Goal: Information Seeking & Learning: Learn about a topic

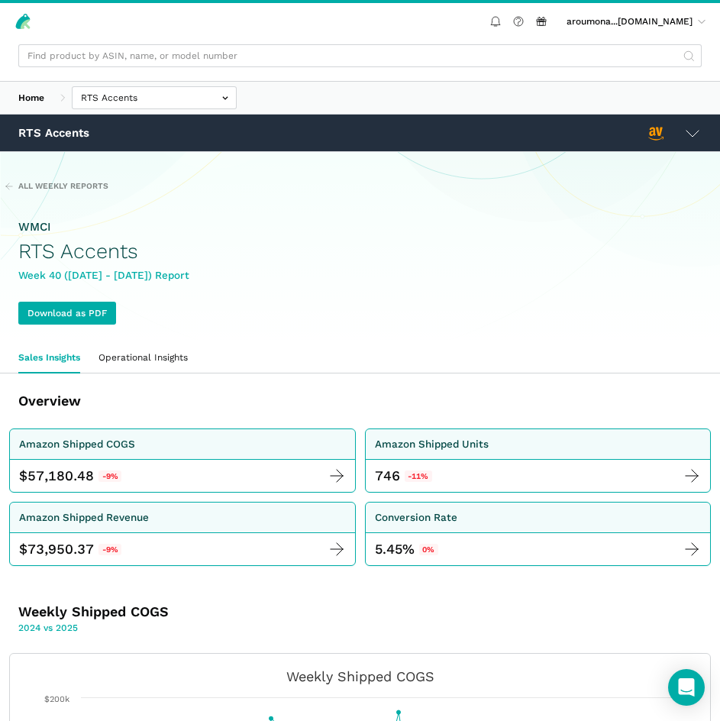
drag, startPoint x: 588, startPoint y: 141, endPoint x: 557, endPoint y: 137, distance: 31.5
click at [588, 141] on div "RTS Accents" at bounding box center [332, 133] width 628 height 16
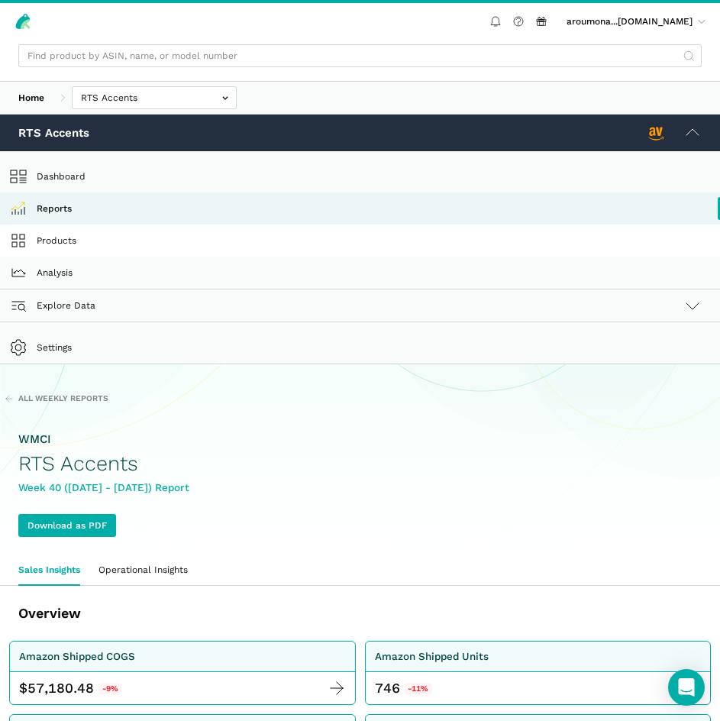
click at [73, 233] on link "Products" at bounding box center [360, 241] width 720 height 32
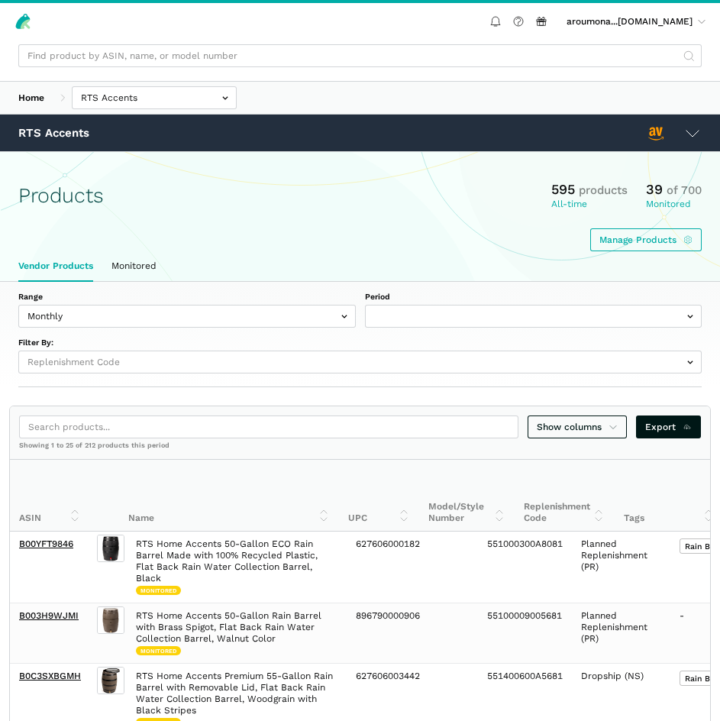
select select
select select "Monthly|2025-09-01"
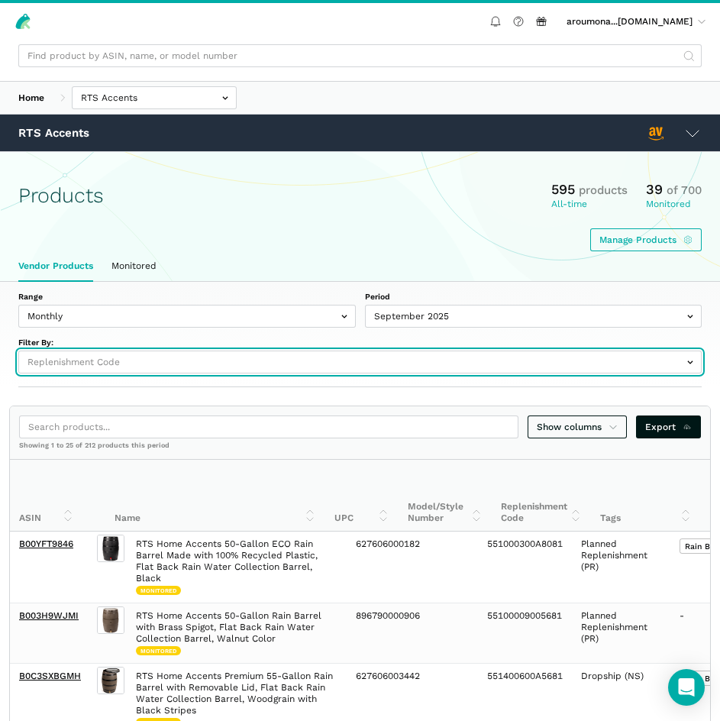
click at [344, 363] on input "text" at bounding box center [359, 361] width 683 height 23
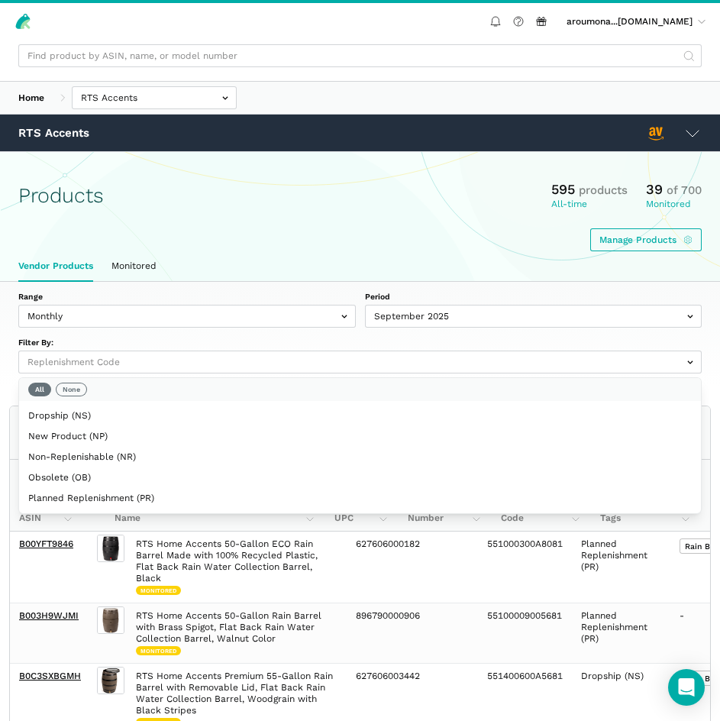
click at [360, 334] on div "Range Monthly Weekly Period September 2025 August 2025 July 2025 June 2025 May …" at bounding box center [359, 332] width 683 height 82
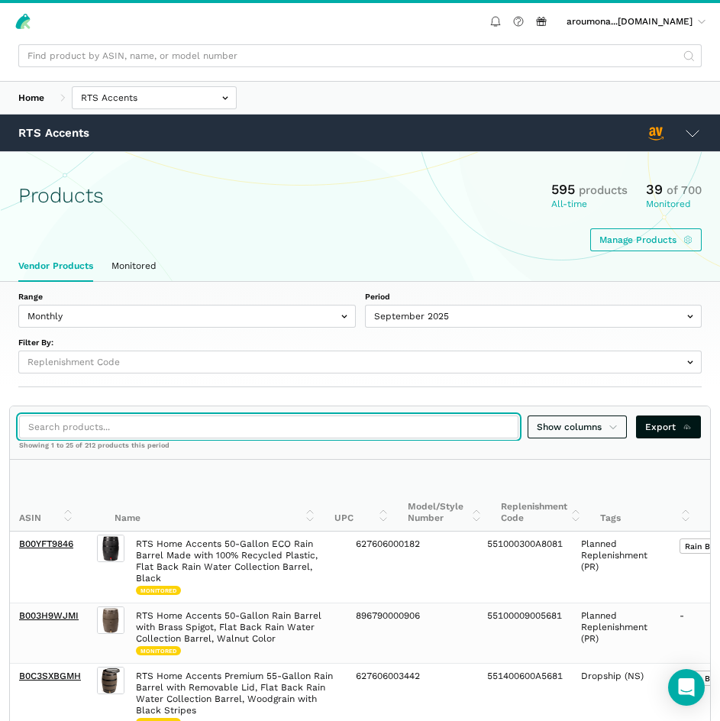
click at [247, 436] on input "search" at bounding box center [268, 426] width 499 height 23
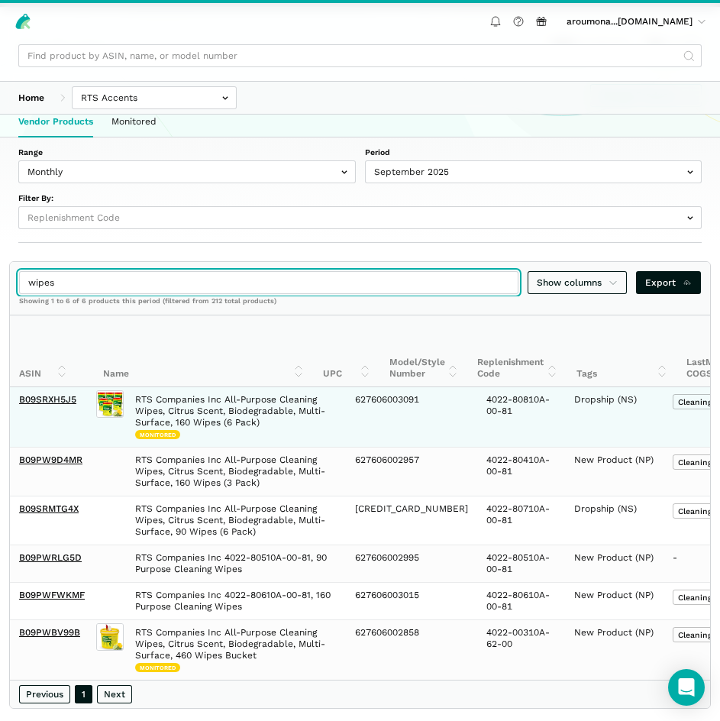
scroll to position [180, 0]
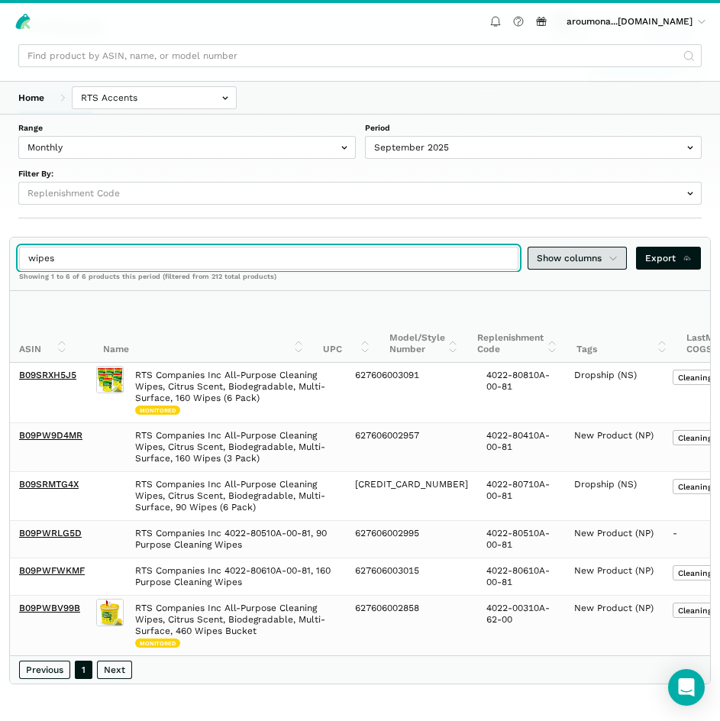
type input "wipes"
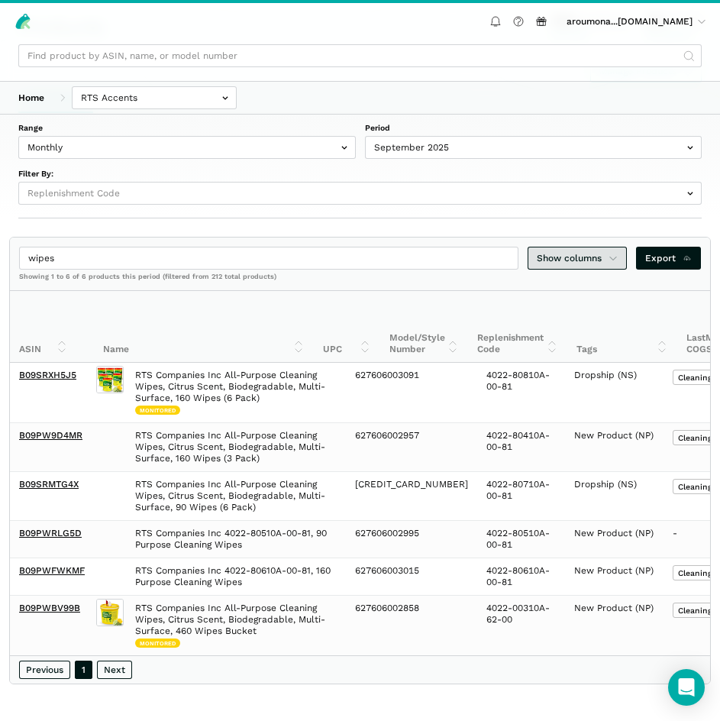
click at [618, 254] on link "Show columns" at bounding box center [577, 258] width 99 height 23
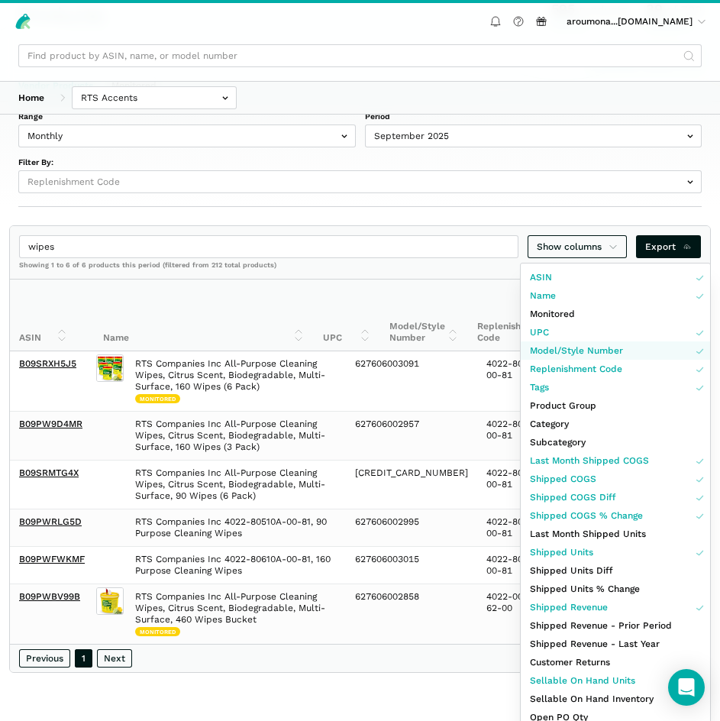
click at [565, 351] on span "Model/Style Number" at bounding box center [576, 351] width 93 height 14
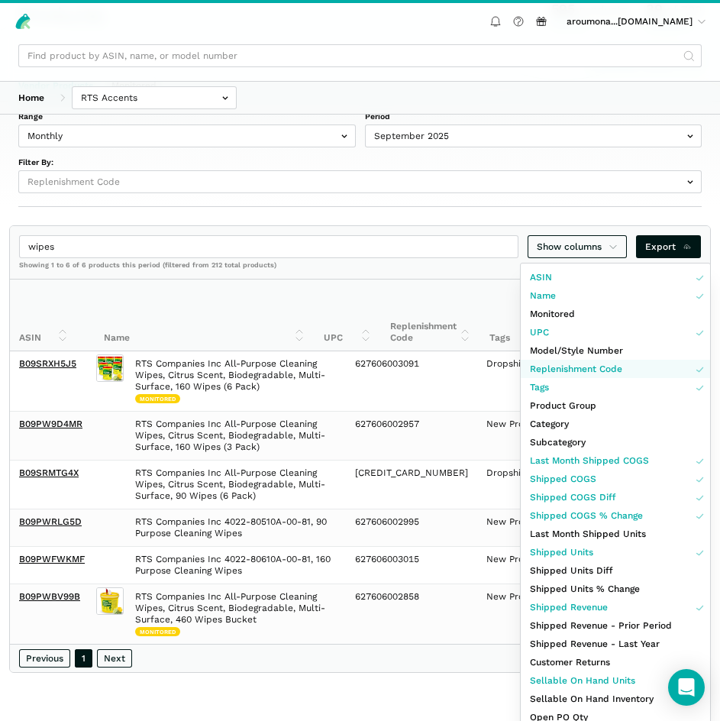
click at [570, 372] on span "Replenishment Code" at bounding box center [576, 369] width 92 height 14
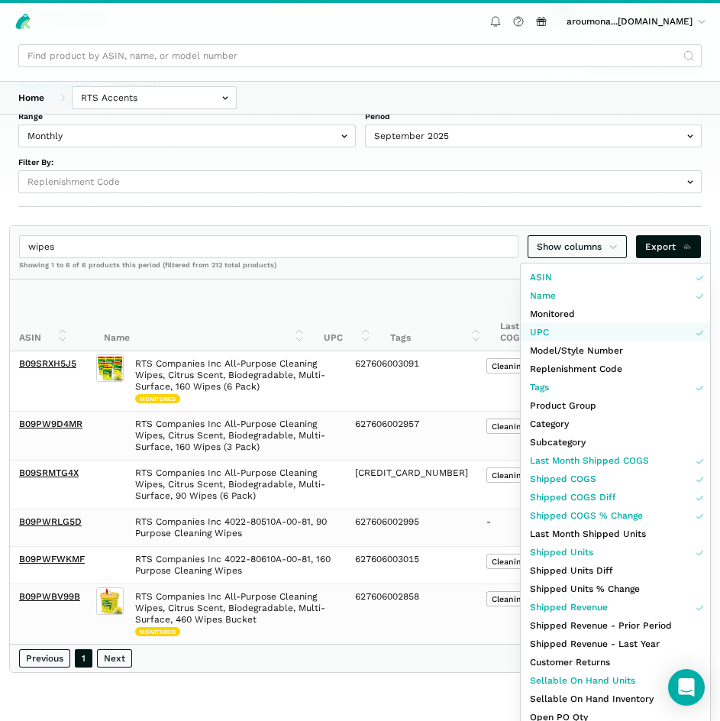
click at [561, 334] on link "UPC" at bounding box center [615, 332] width 189 height 18
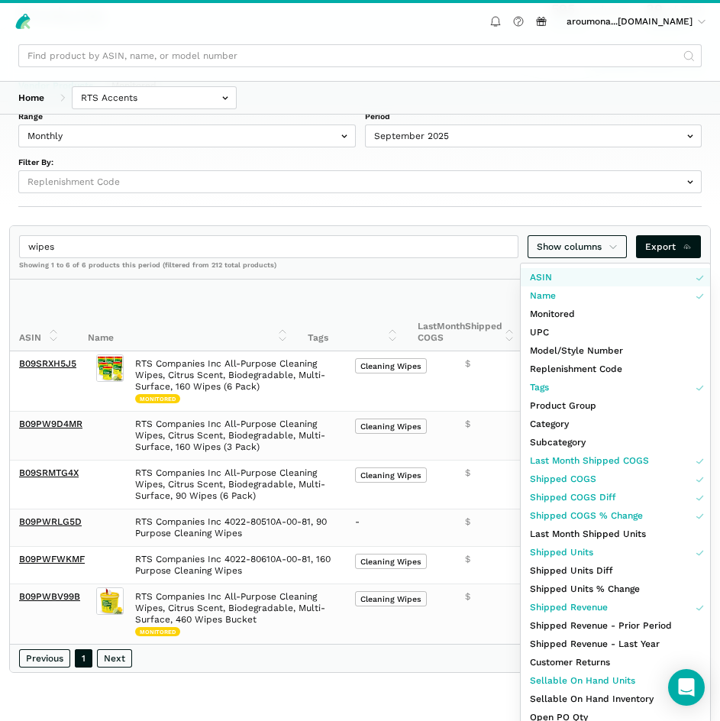
click at [554, 281] on link "ASIN" at bounding box center [615, 277] width 189 height 18
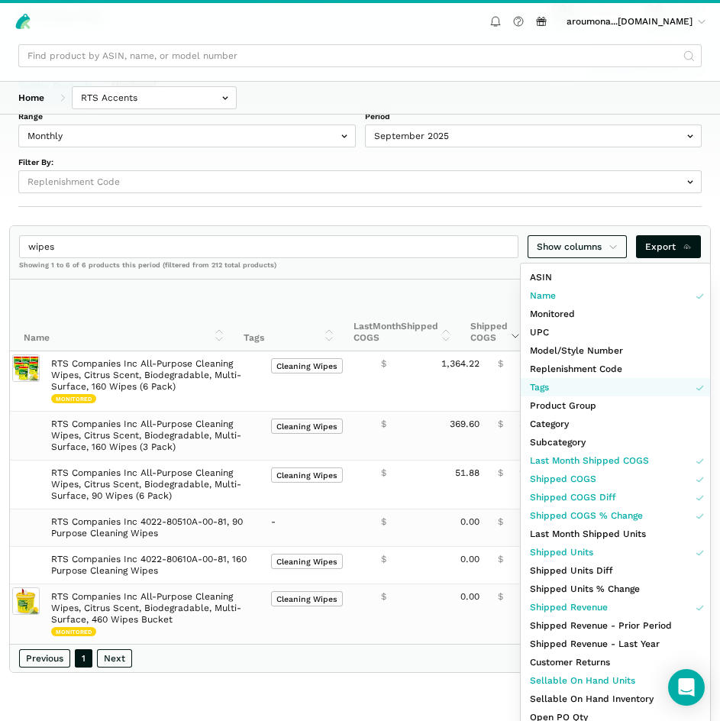
click at [549, 386] on span "Tags" at bounding box center [539, 387] width 19 height 14
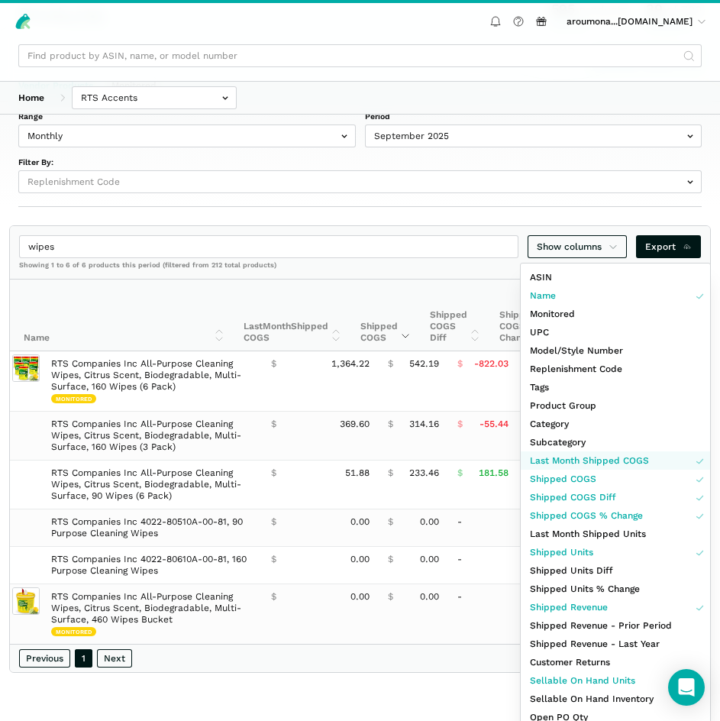
click at [562, 460] on span "Last Month Shipped COGS" at bounding box center [589, 461] width 119 height 14
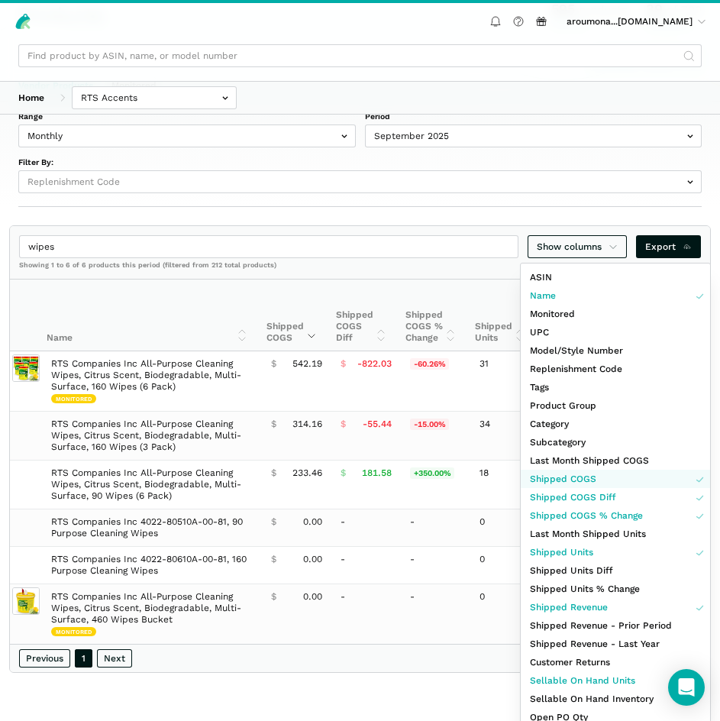
click at [562, 482] on span "Shipped COGS" at bounding box center [563, 479] width 66 height 14
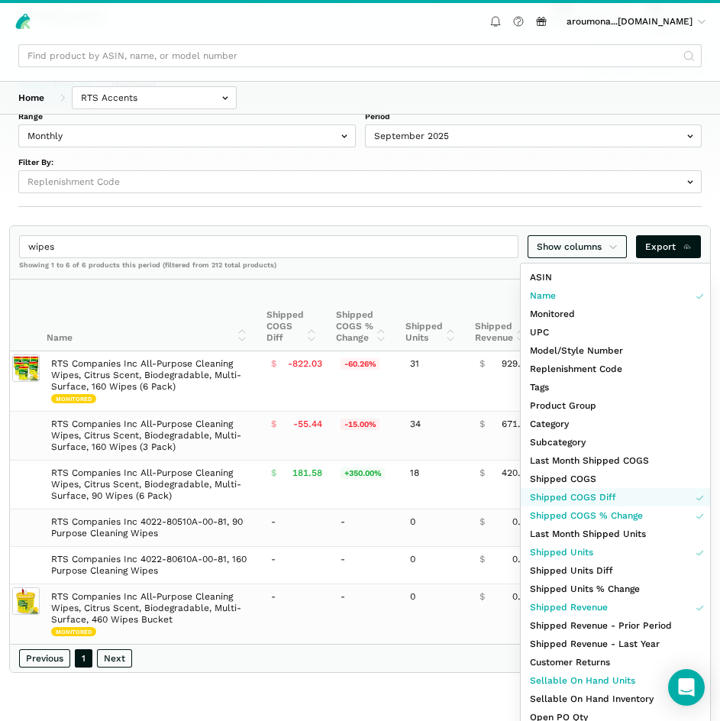
click at [562, 495] on span "Shipped COGS Diff" at bounding box center [573, 497] width 86 height 14
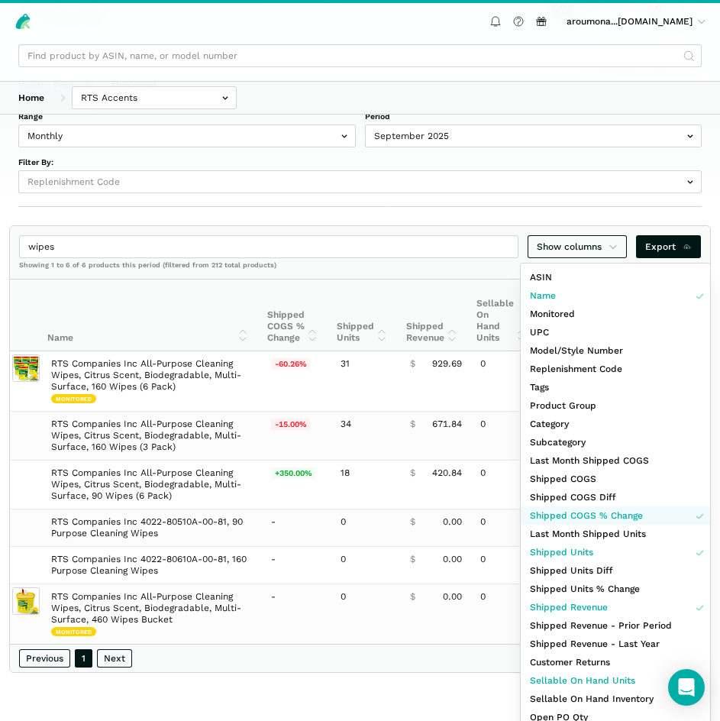
drag, startPoint x: 561, startPoint y: 515, endPoint x: 560, endPoint y: 538, distance: 23.7
click at [560, 515] on span "Shipped COGS % Change" at bounding box center [586, 516] width 113 height 14
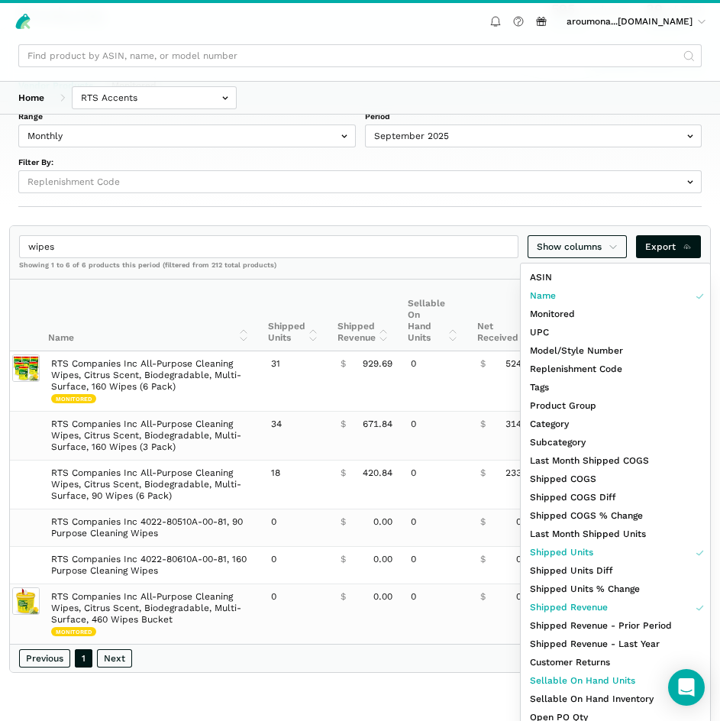
click at [351, 259] on div at bounding box center [360, 360] width 720 height 721
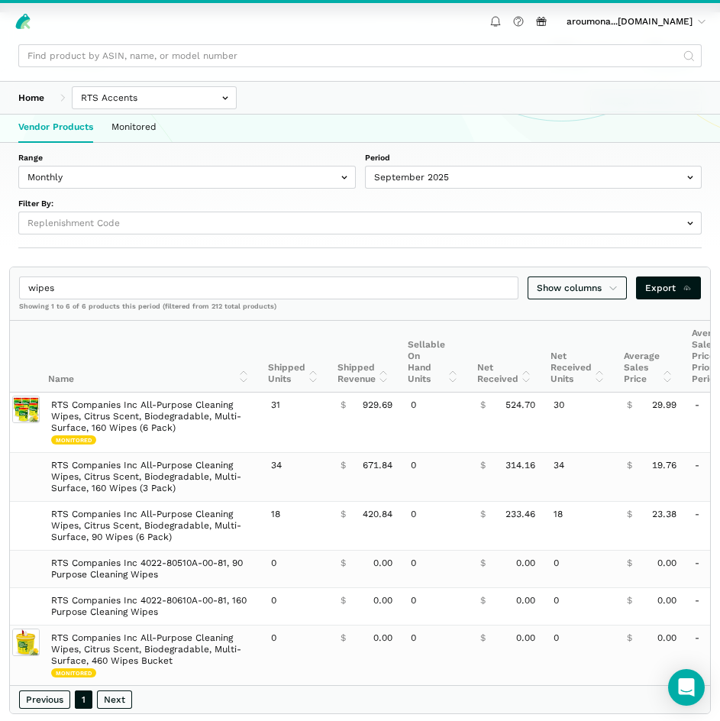
scroll to position [0, 0]
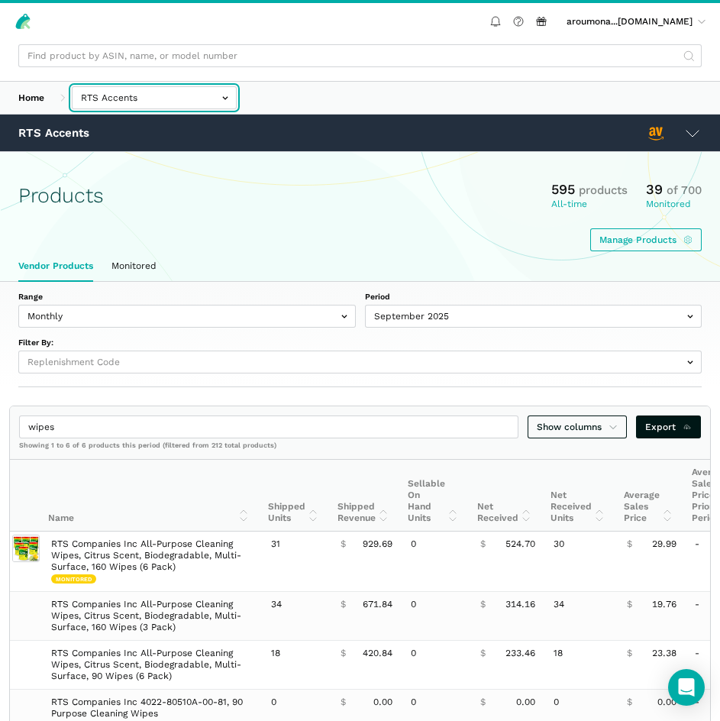
click at [137, 95] on input "text" at bounding box center [154, 97] width 165 height 23
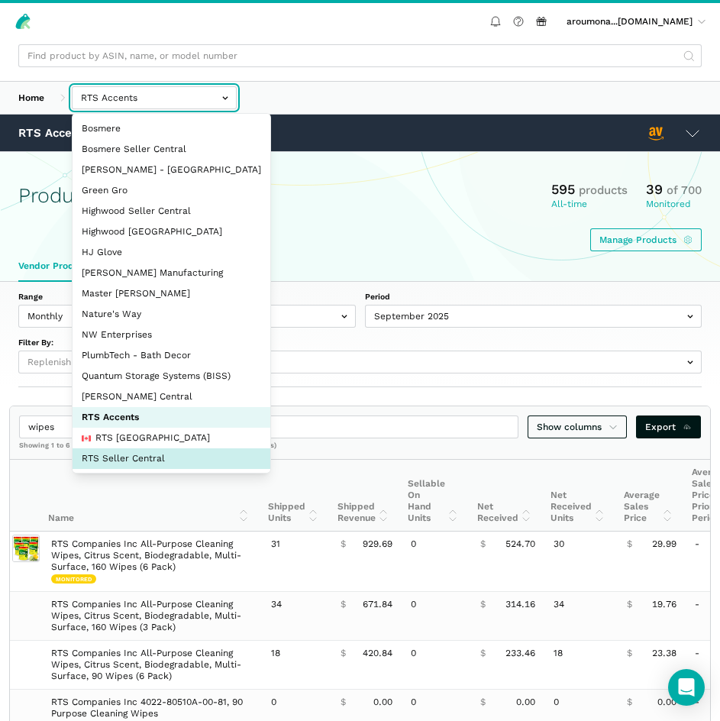
select select "DYdfgEtk9xdbXk9WgFd319bF"
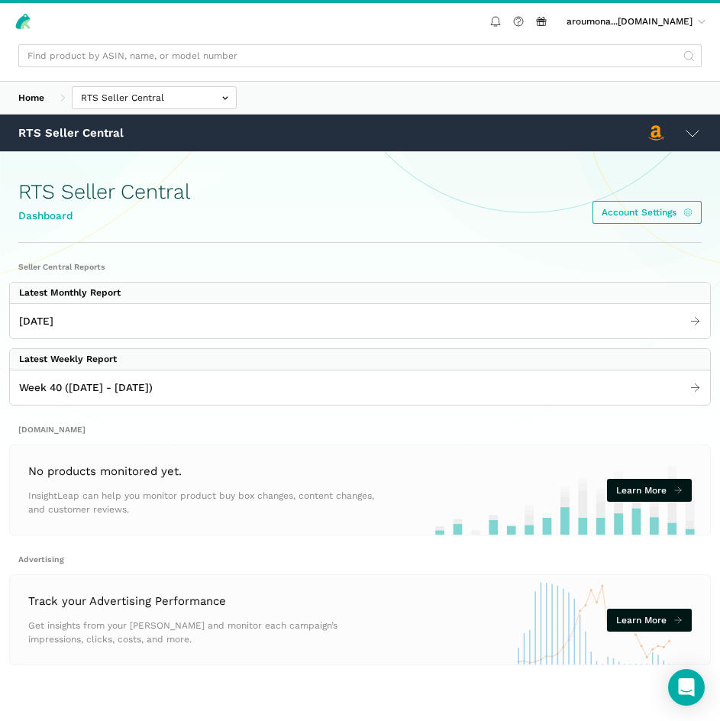
click at [696, 138] on icon at bounding box center [692, 133] width 18 height 18
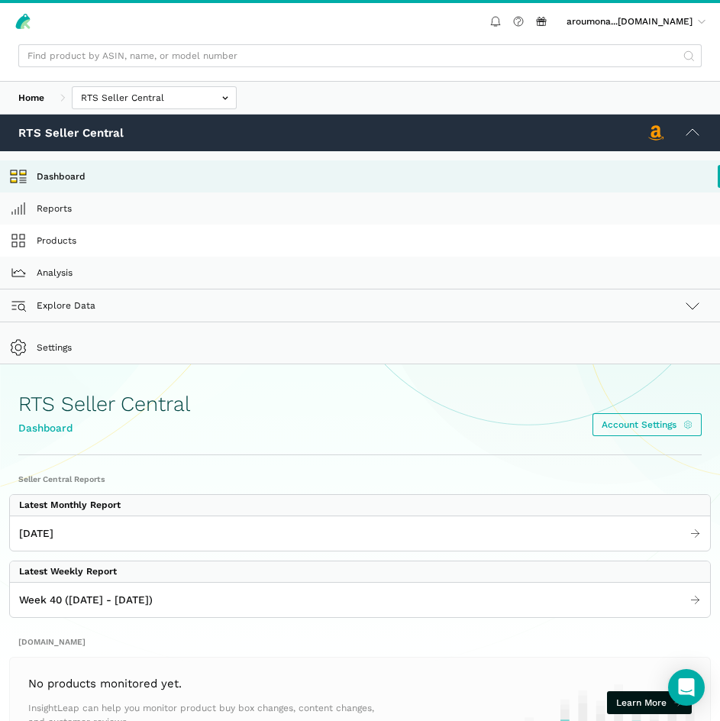
click at [65, 240] on link "Products" at bounding box center [360, 241] width 720 height 32
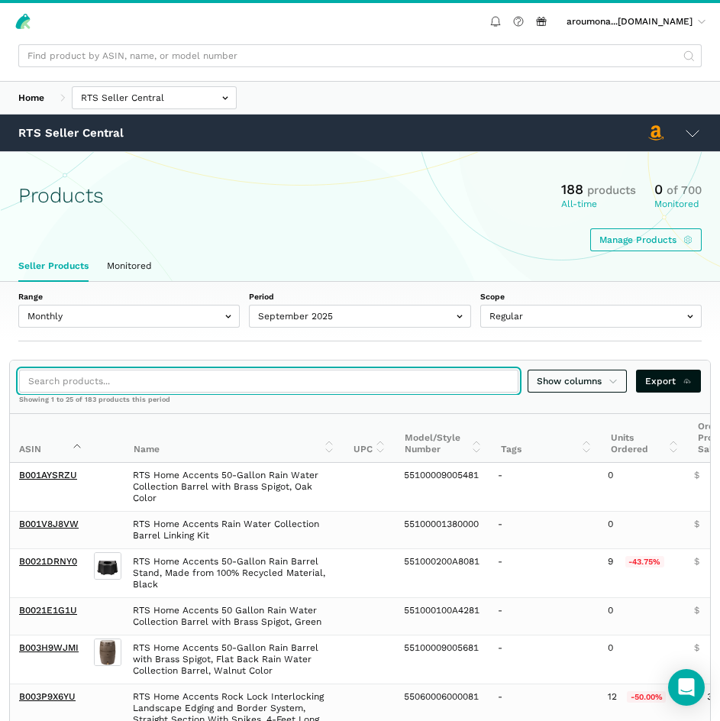
click at [325, 385] on input "search" at bounding box center [268, 381] width 499 height 23
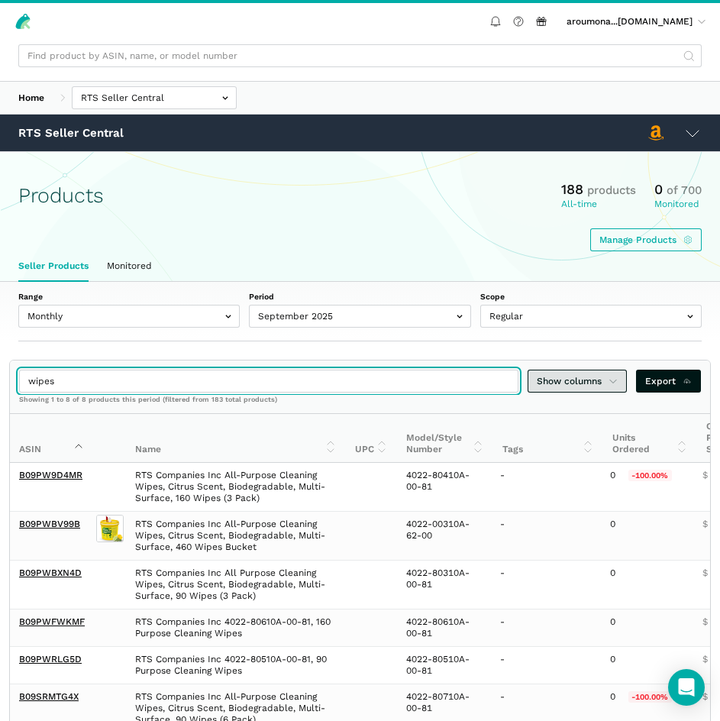
type input "wipes"
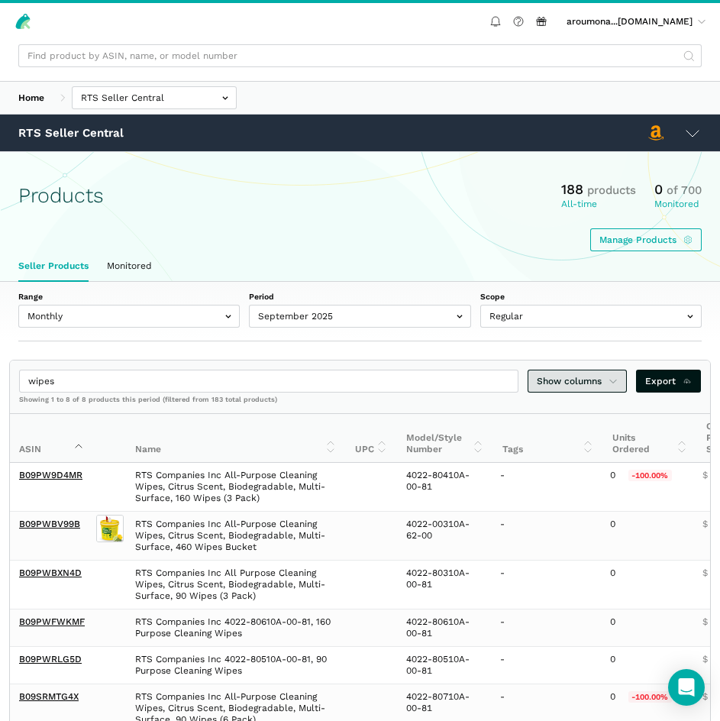
click at [592, 371] on link "Show columns" at bounding box center [577, 381] width 99 height 23
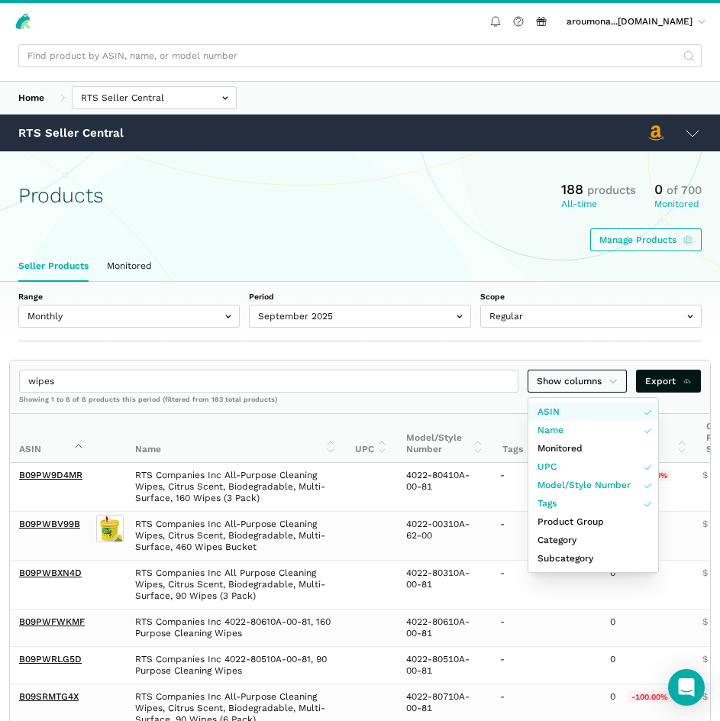
click at [616, 405] on link "ASIN" at bounding box center [593, 411] width 130 height 18
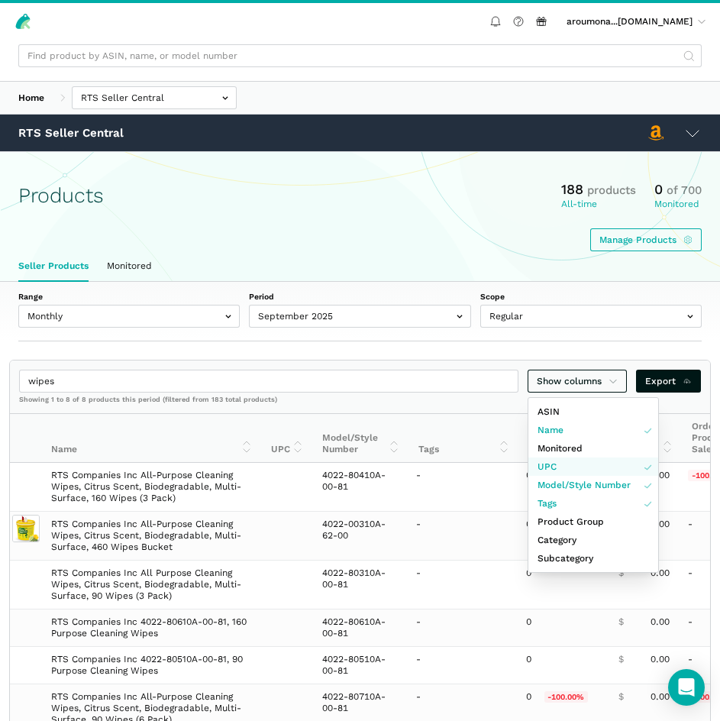
click at [590, 460] on link "UPC" at bounding box center [593, 466] width 130 height 18
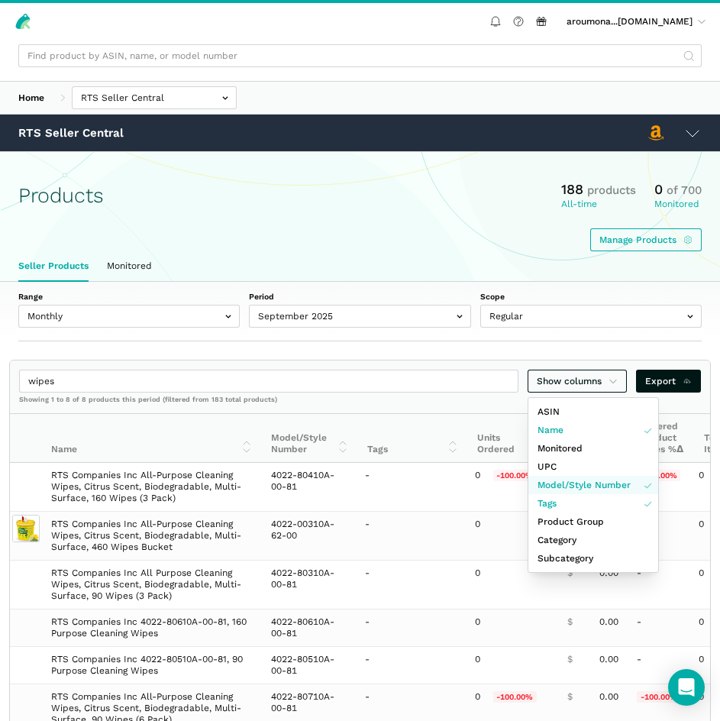
click at [593, 481] on span "Model/Style Number" at bounding box center [584, 485] width 93 height 14
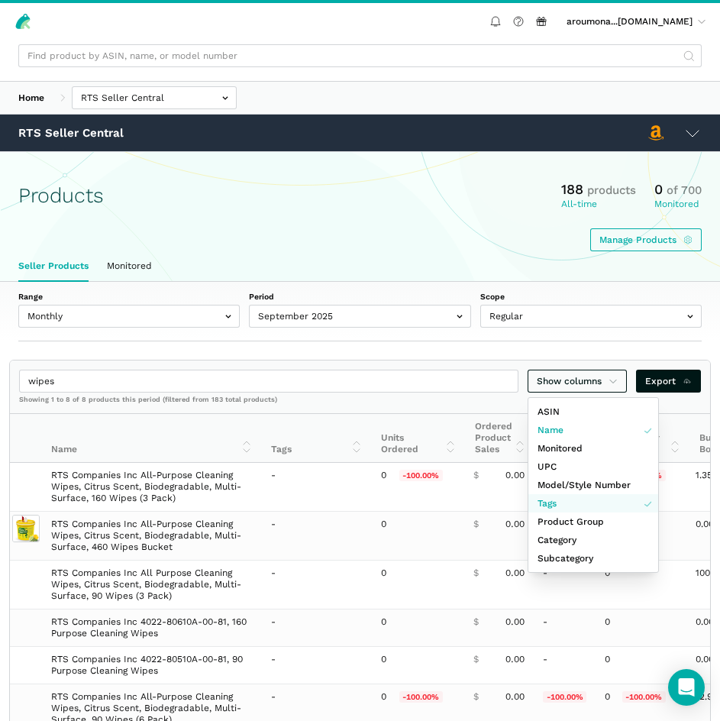
click at [591, 499] on link "Tags" at bounding box center [593, 503] width 130 height 18
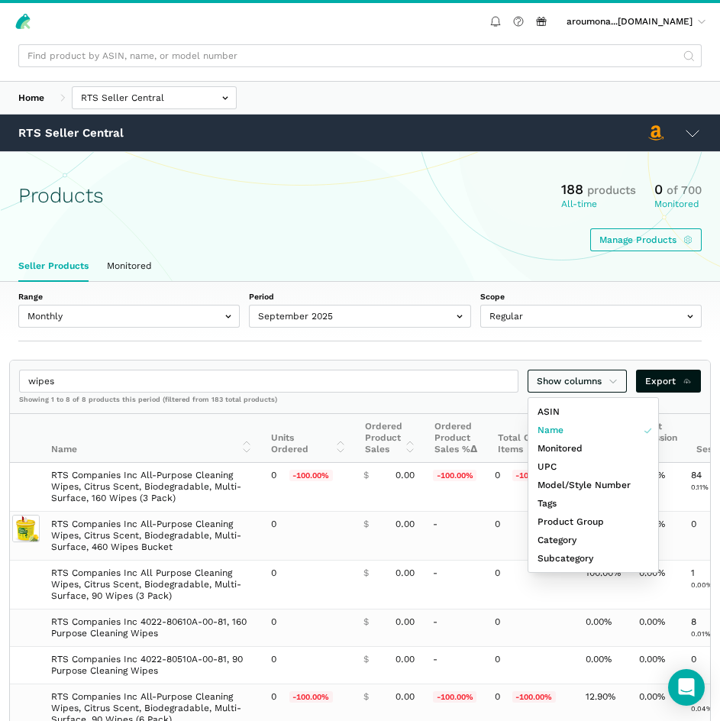
click at [690, 348] on div at bounding box center [360, 360] width 720 height 721
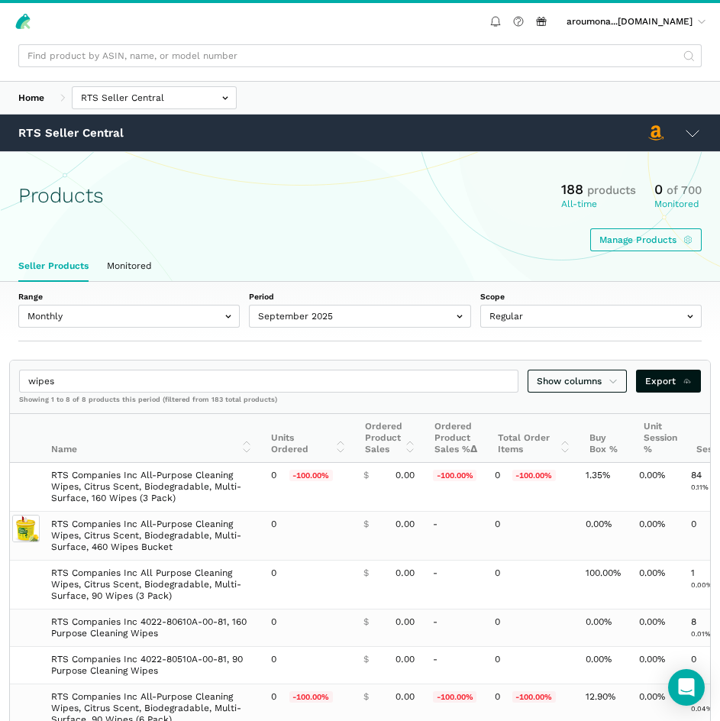
click at [338, 443] on th "Units Ordered" at bounding box center [309, 438] width 94 height 49
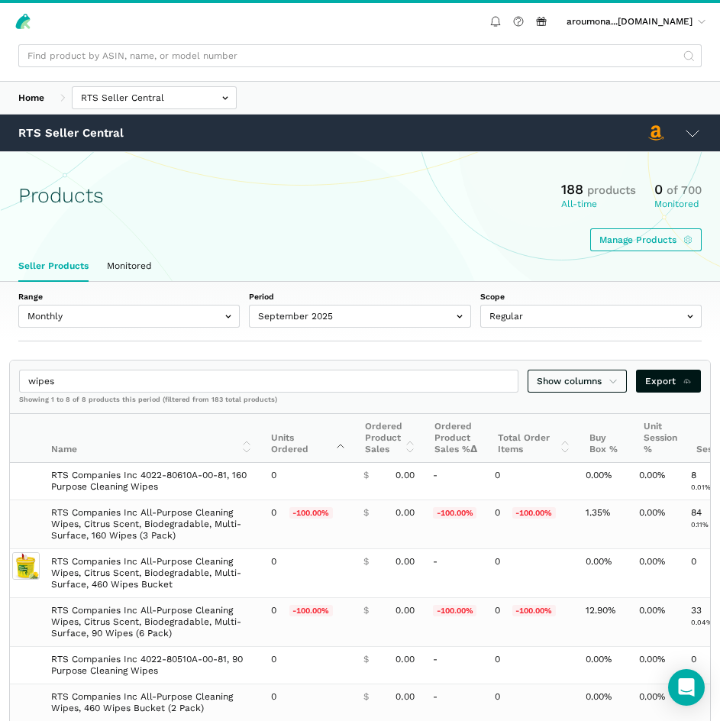
click at [338, 442] on th "Units Ordered" at bounding box center [309, 438] width 94 height 49
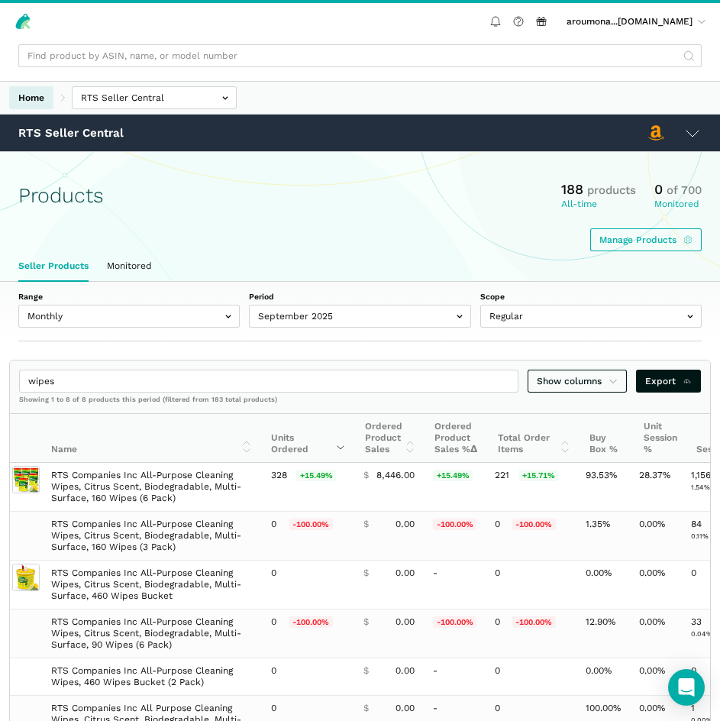
click at [38, 95] on link "Home" at bounding box center [31, 97] width 44 height 23
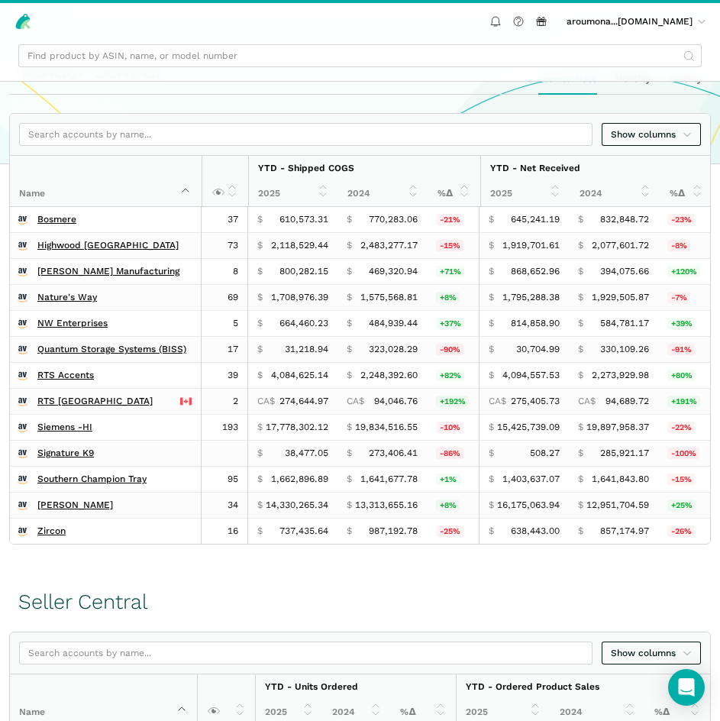
scroll to position [382, 0]
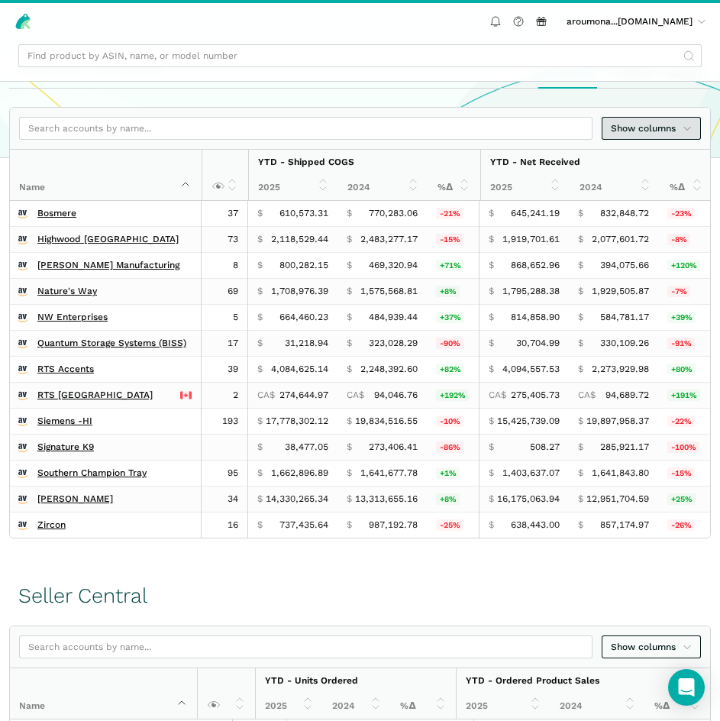
click at [649, 124] on span "Show columns" at bounding box center [651, 128] width 81 height 14
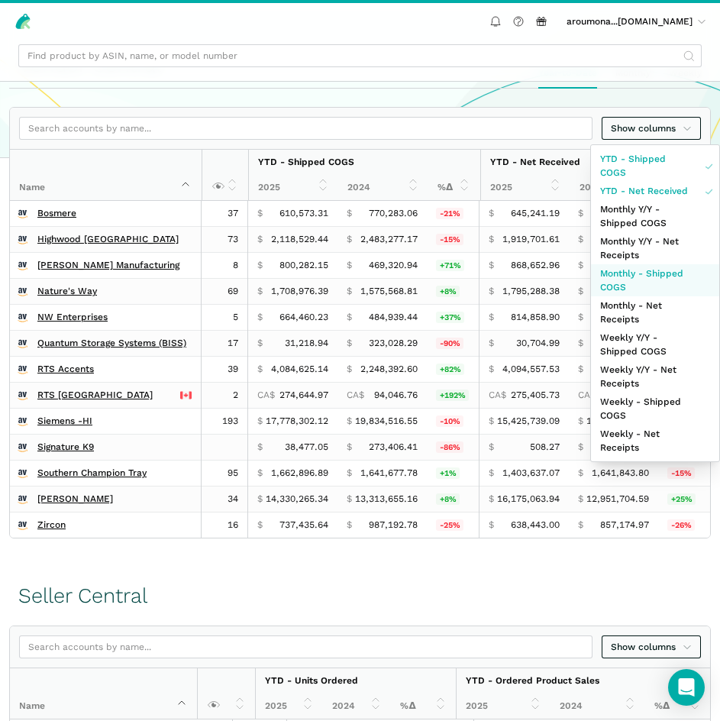
click at [651, 273] on span "Monthly - Shipped COGS" at bounding box center [646, 280] width 92 height 27
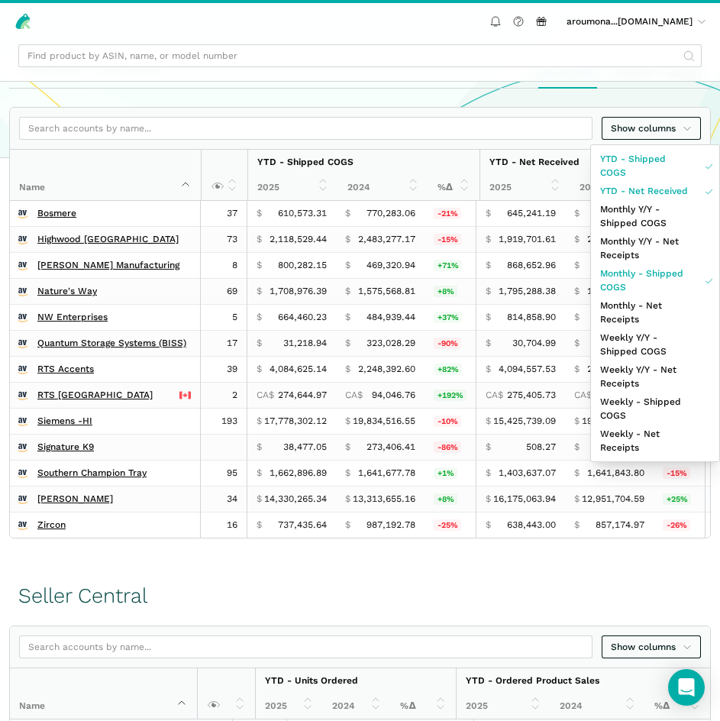
click at [445, 586] on div at bounding box center [360, 360] width 720 height 721
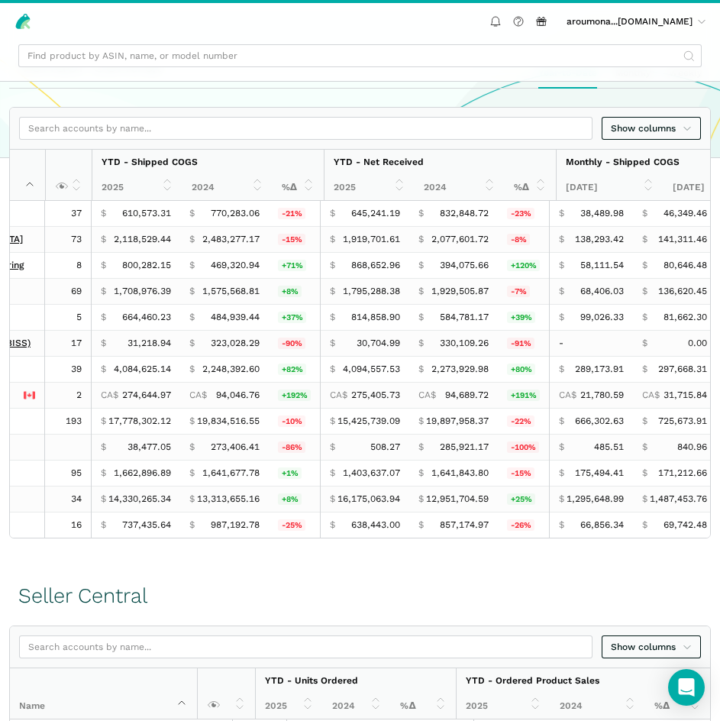
scroll to position [0, 0]
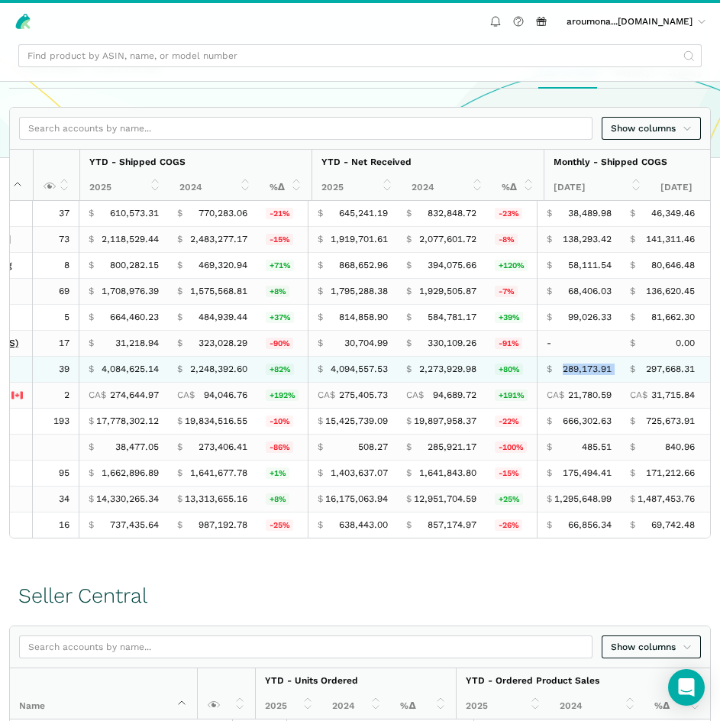
drag, startPoint x: 588, startPoint y: 368, endPoint x: 652, endPoint y: 370, distance: 64.2
click at [652, 370] on tr "RTS Accents 39 $ 4,084,625.14 $ 2,248,392.60 +82% $ 4,094,557.53 $ 2,273,929.98…" at bounding box center [296, 370] width 909 height 26
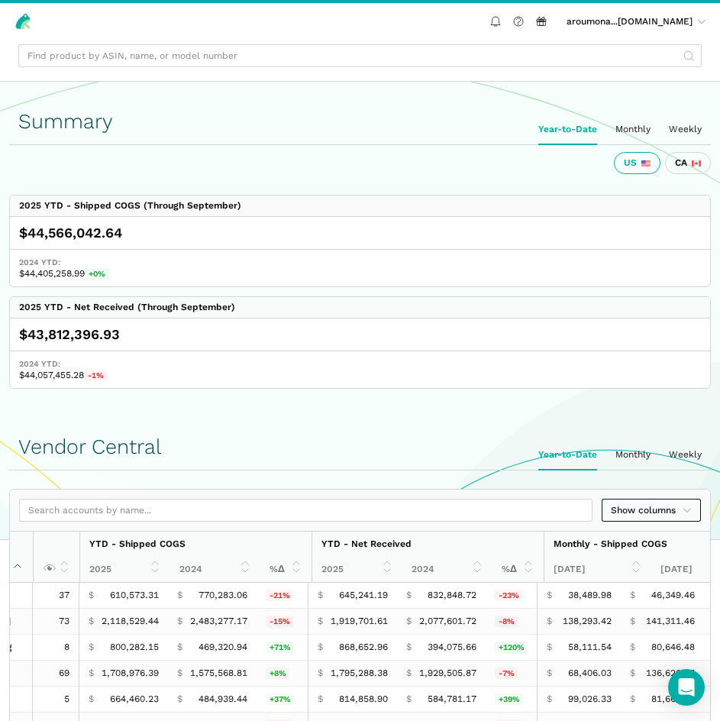
drag, startPoint x: 639, startPoint y: 125, endPoint x: 367, endPoint y: 140, distance: 272.2
click at [639, 125] on ui-tab "Monthly" at bounding box center [632, 130] width 53 height 30
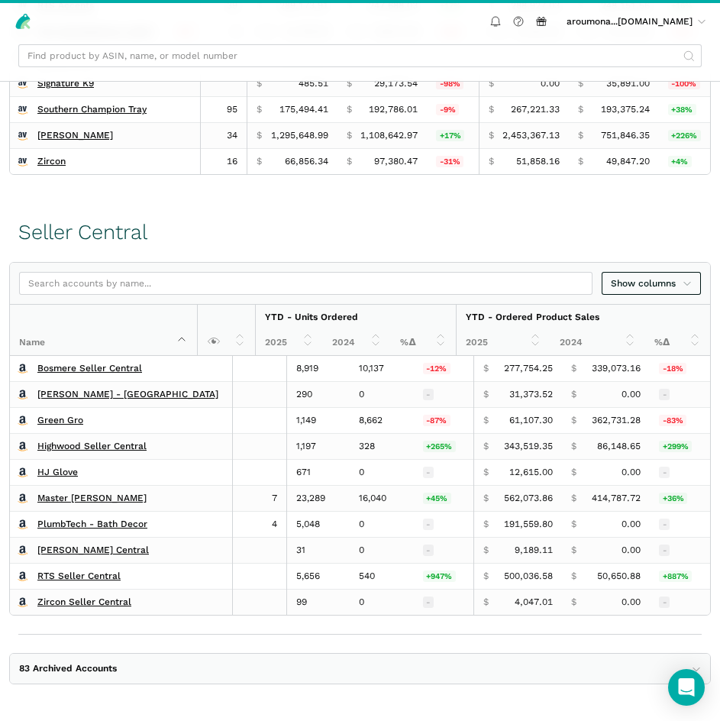
scroll to position [757, 0]
click at [639, 287] on span "Show columns" at bounding box center [651, 283] width 81 height 14
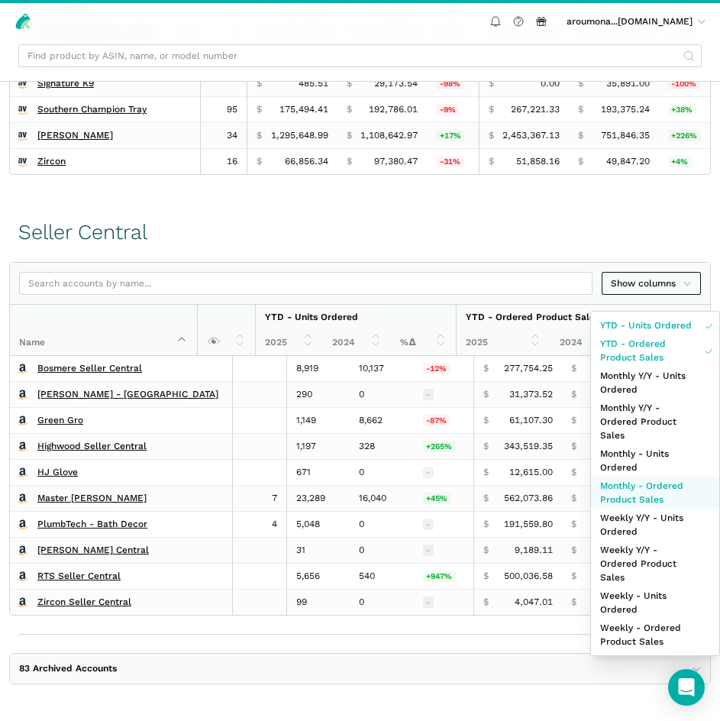
click at [635, 482] on span "Monthly - Ordered Product Sales" at bounding box center [646, 492] width 92 height 27
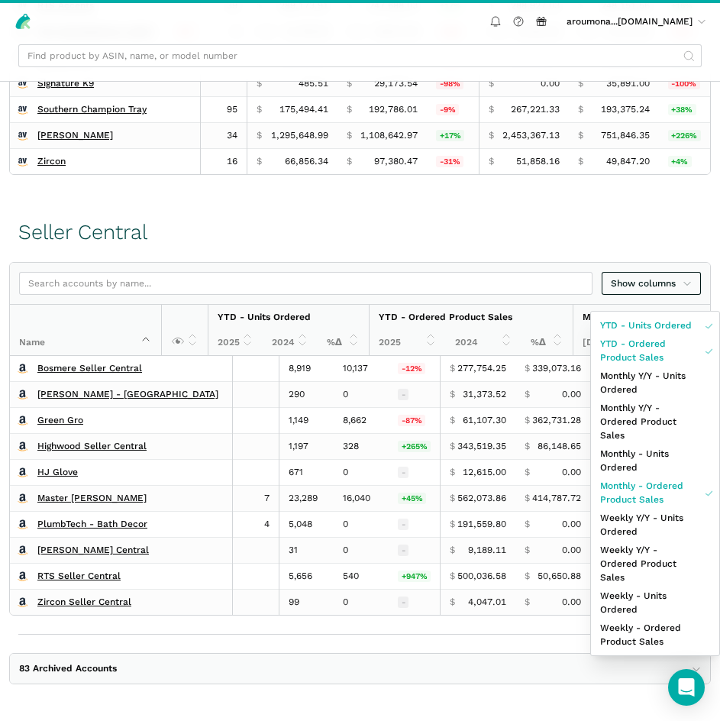
click at [334, 651] on div at bounding box center [360, 360] width 720 height 721
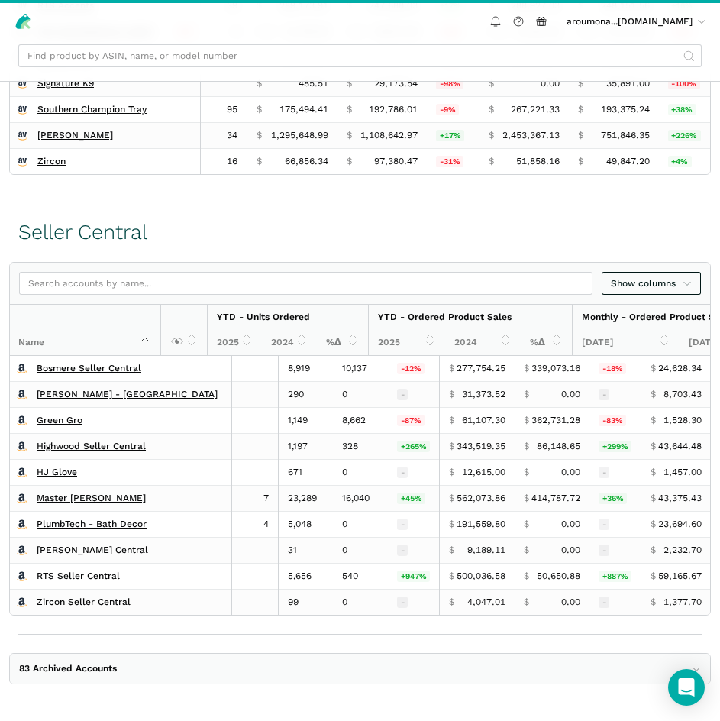
scroll to position [0, 9]
drag, startPoint x: 239, startPoint y: 209, endPoint x: 232, endPoint y: 214, distance: 8.3
click at [239, 209] on div "Seller Central" at bounding box center [359, 227] width 683 height 69
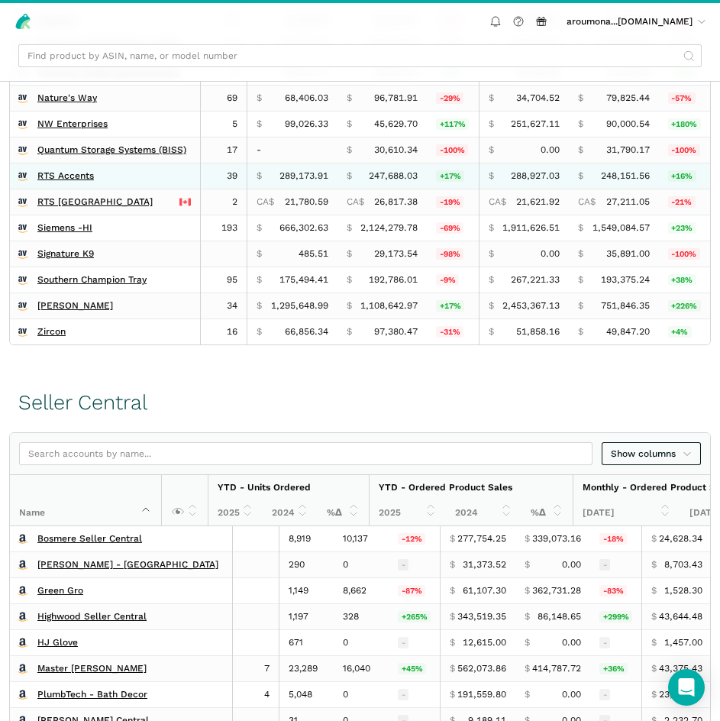
scroll to position [528, 0]
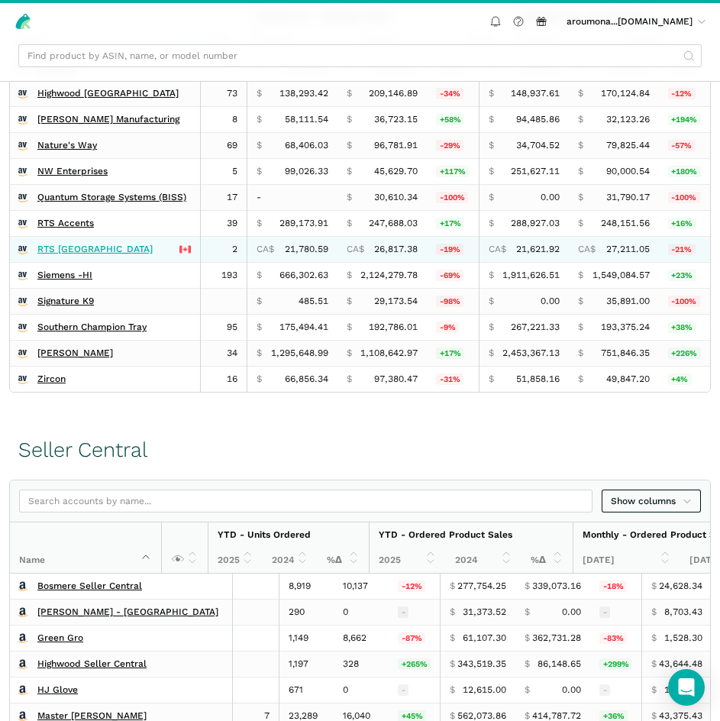
click at [73, 250] on link "RTS [GEOGRAPHIC_DATA]" at bounding box center [94, 249] width 115 height 11
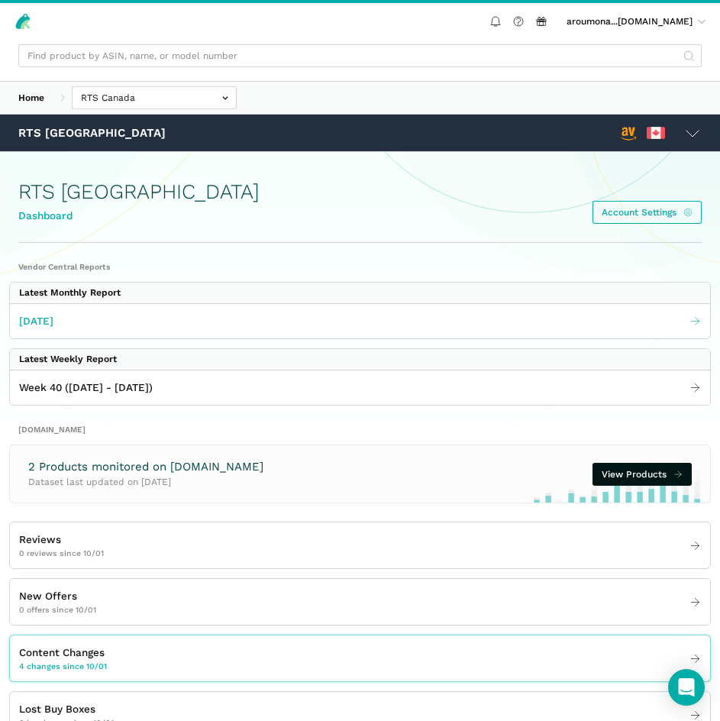
click at [394, 321] on link "[DATE]" at bounding box center [360, 320] width 700 height 25
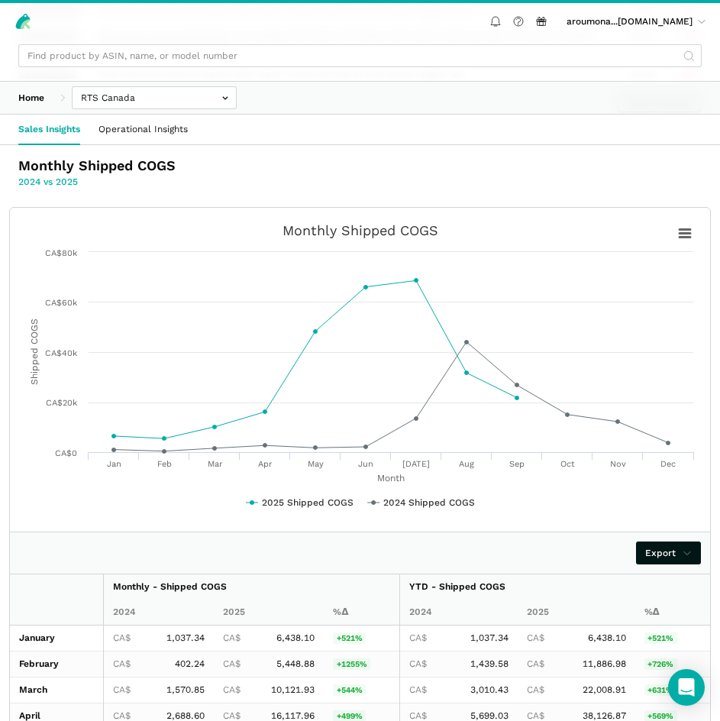
scroll to position [1985, 0]
